Goal: Information Seeking & Learning: Find contact information

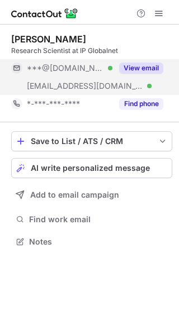
scroll to position [234, 179]
click at [139, 74] on div "View email" at bounding box center [137, 68] width 51 height 18
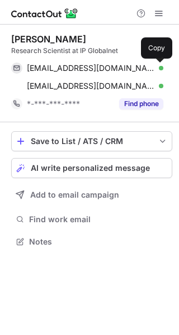
click at [152, 71] on button at bounding box center [157, 68] width 11 height 11
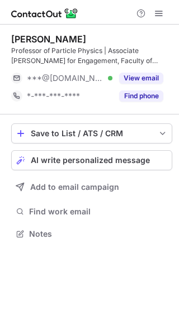
scroll to position [226, 179]
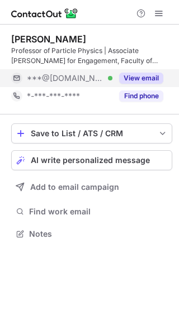
click at [141, 70] on div "View email" at bounding box center [137, 78] width 51 height 18
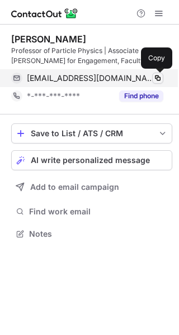
click at [154, 74] on span at bounding box center [157, 78] width 9 height 9
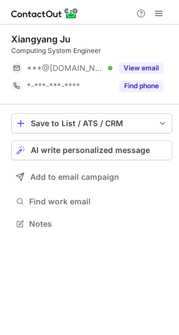
scroll to position [216, 179]
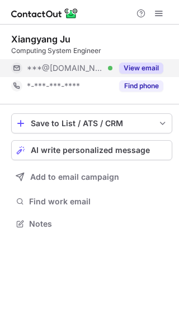
click at [150, 76] on div "View email" at bounding box center [137, 68] width 51 height 18
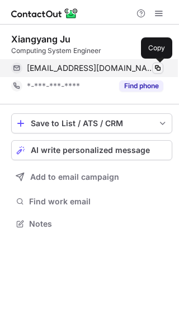
click at [154, 70] on span at bounding box center [157, 68] width 9 height 9
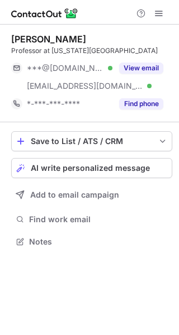
scroll to position [234, 179]
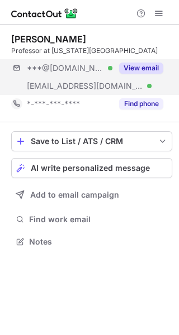
click at [158, 78] on div "***@yahoo.com Verified ***@mailer.fsu.edu Verified View email" at bounding box center [91, 77] width 161 height 36
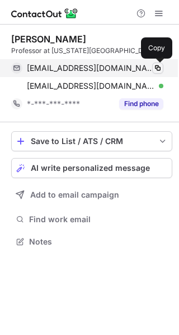
click at [158, 72] on span at bounding box center [157, 68] width 9 height 9
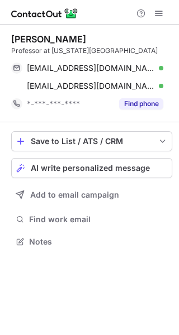
scroll to position [234, 179]
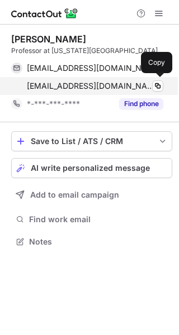
click at [151, 85] on div "aaskew@mailer.fsu.edu Verified" at bounding box center [95, 86] width 136 height 10
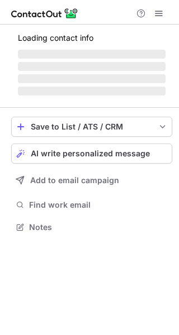
scroll to position [226, 179]
